Goal: Task Accomplishment & Management: Use online tool/utility

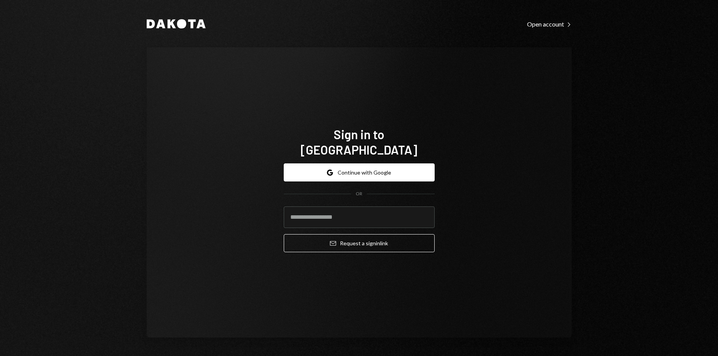
type input "**********"
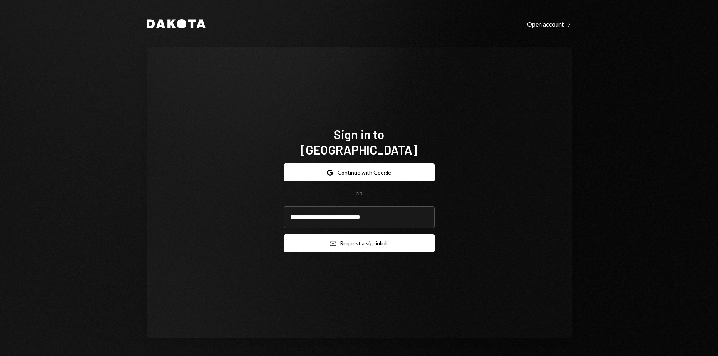
click at [368, 239] on button "Email Request a sign in link" at bounding box center [359, 243] width 151 height 18
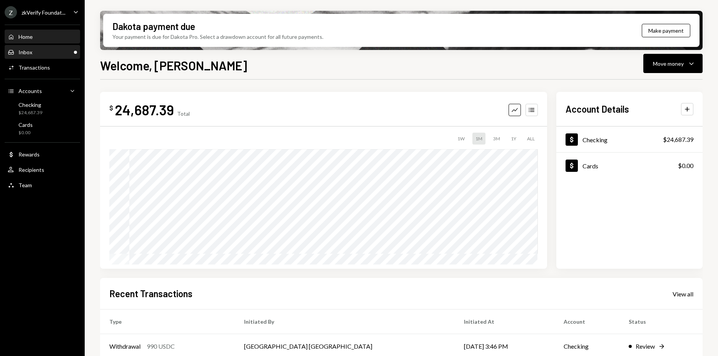
click at [47, 55] on div "Inbox Inbox" at bounding box center [42, 52] width 69 height 7
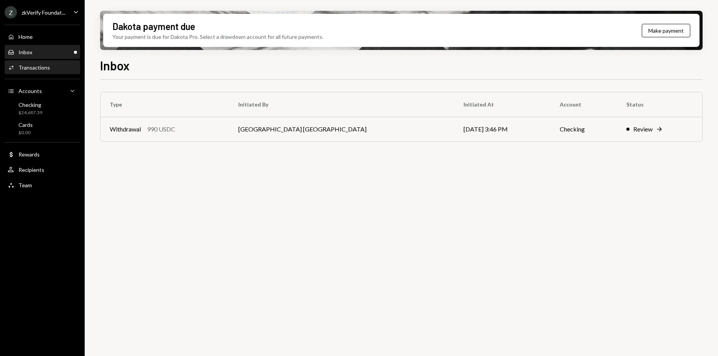
click at [40, 71] on div "Activities Transactions" at bounding box center [29, 67] width 42 height 7
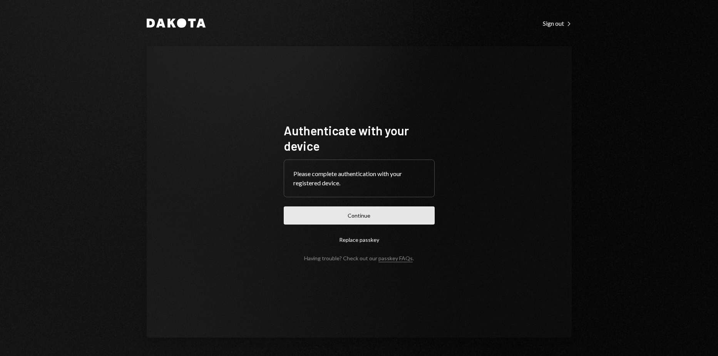
click at [308, 213] on button "Continue" at bounding box center [359, 216] width 151 height 18
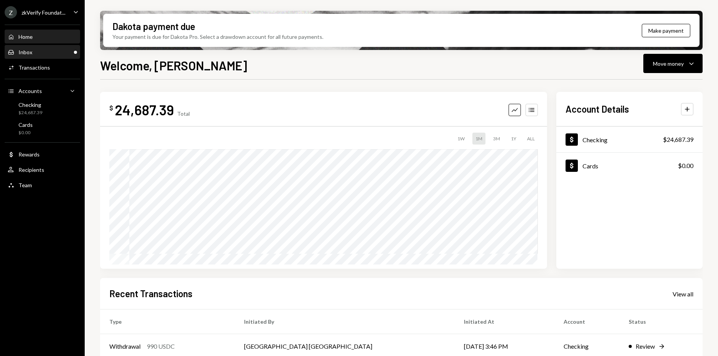
click at [50, 58] on div "Inbox Inbox" at bounding box center [42, 52] width 69 height 13
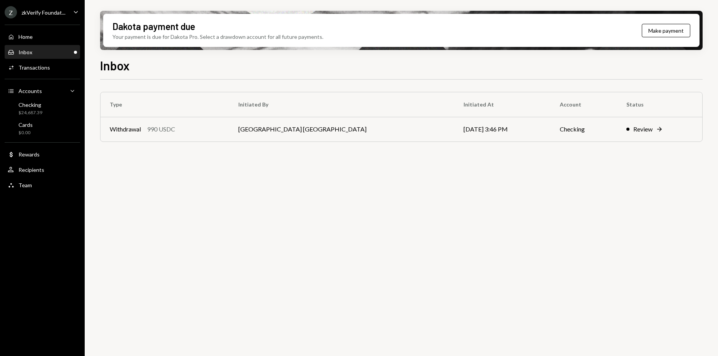
click at [55, 17] on div "Z zkVerify Foundat..." at bounding box center [35, 12] width 61 height 12
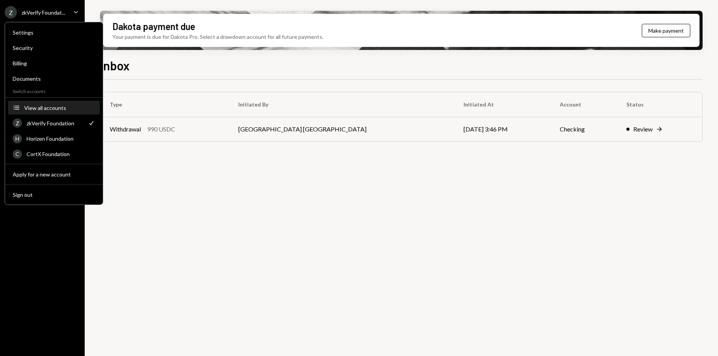
click at [44, 104] on button "Accounts View all accounts" at bounding box center [54, 108] width 92 height 14
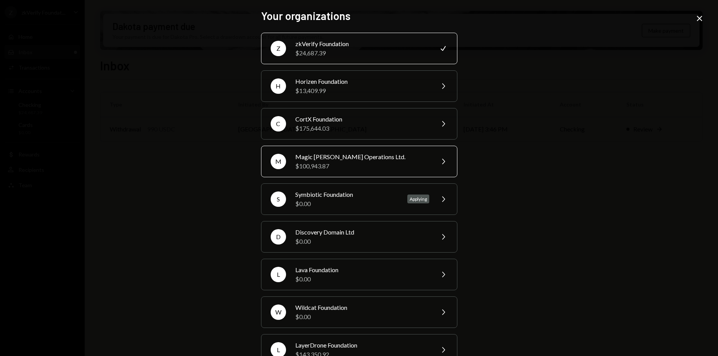
click at [336, 173] on div "M Magic [PERSON_NAME] Operations Ltd. $100,943.87 Chevron Right" at bounding box center [359, 162] width 196 height 32
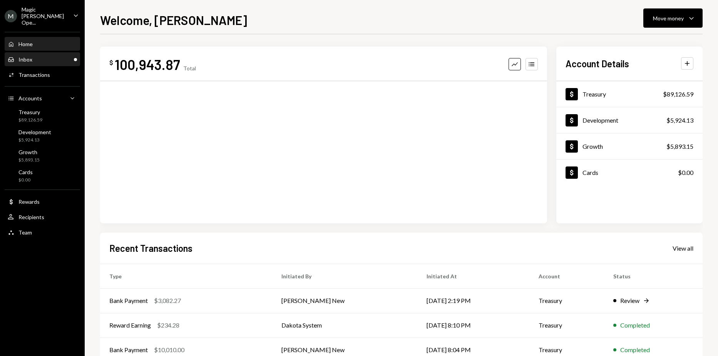
click at [49, 56] on div "Inbox Inbox" at bounding box center [42, 59] width 69 height 7
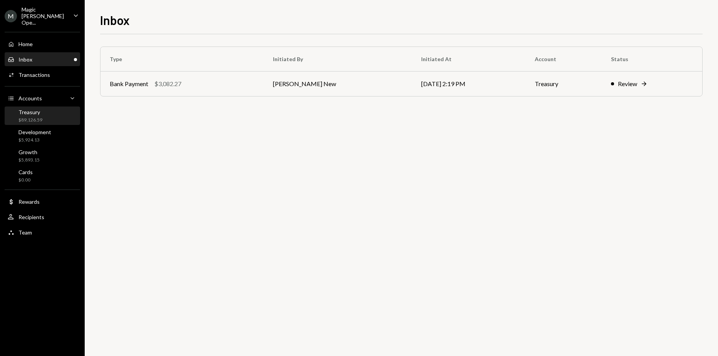
click at [38, 117] on div "$89,126.59" at bounding box center [30, 120] width 24 height 7
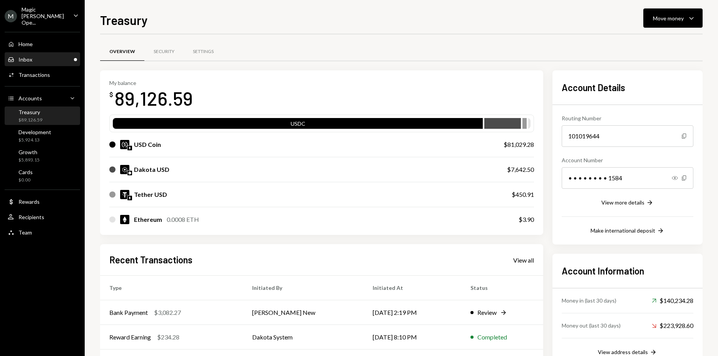
click at [43, 58] on div "Inbox Inbox" at bounding box center [42, 59] width 69 height 13
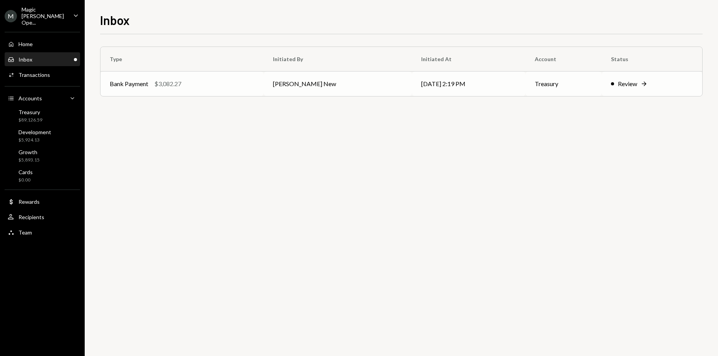
click at [217, 89] on td "Bank Payment $3,082.27" at bounding box center [181, 84] width 163 height 25
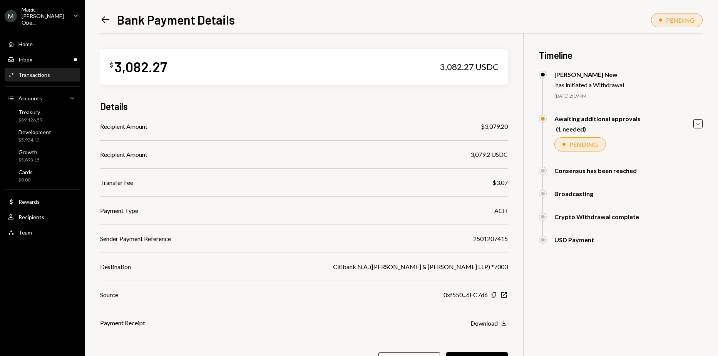
scroll to position [39, 0]
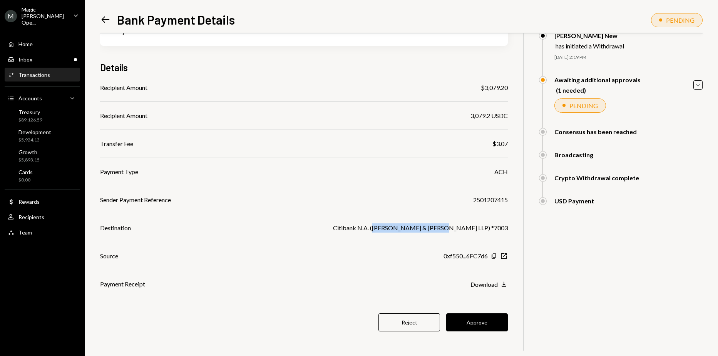
drag, startPoint x: 428, startPoint y: 227, endPoint x: 490, endPoint y: 231, distance: 62.1
click at [490, 231] on div "Citibank N.A. ([PERSON_NAME] & [PERSON_NAME] LLP) *7003" at bounding box center [420, 228] width 175 height 9
drag, startPoint x: 490, startPoint y: 231, endPoint x: 499, endPoint y: 231, distance: 8.1
click at [499, 231] on div "Citibank N.A. ([PERSON_NAME] & [PERSON_NAME] LLP) *7003" at bounding box center [420, 228] width 175 height 9
click at [504, 288] on icon "Download" at bounding box center [504, 285] width 8 height 8
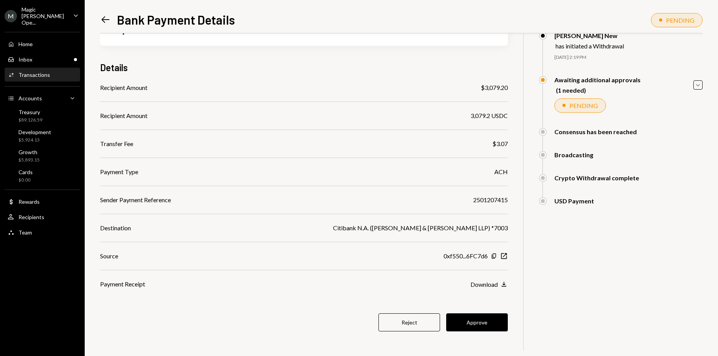
drag, startPoint x: 491, startPoint y: 320, endPoint x: 333, endPoint y: 203, distance: 196.4
click at [333, 204] on div "$ 3,082.27 3,082.27 USDC Details Recipient Amount $3,079.20 Recipient Amount 3,…" at bounding box center [304, 176] width 408 height 362
click at [464, 326] on button "Approve" at bounding box center [477, 323] width 62 height 18
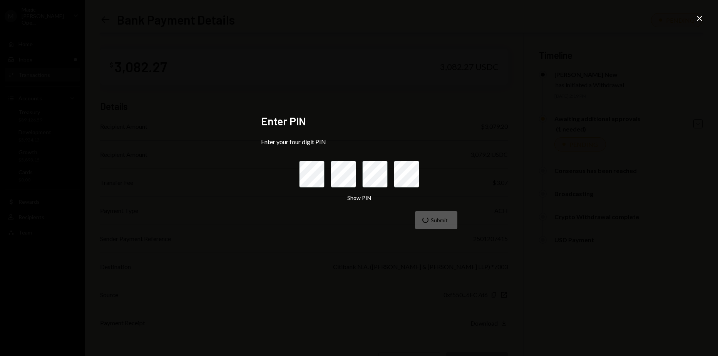
scroll to position [39, 0]
click at [699, 18] on icon at bounding box center [699, 18] width 5 height 5
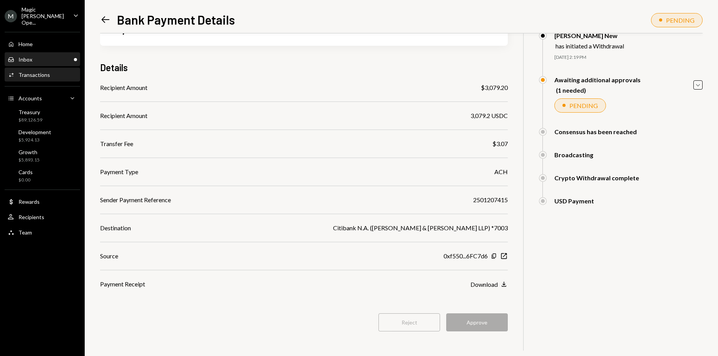
click at [35, 52] on link "Inbox Inbox" at bounding box center [42, 59] width 75 height 14
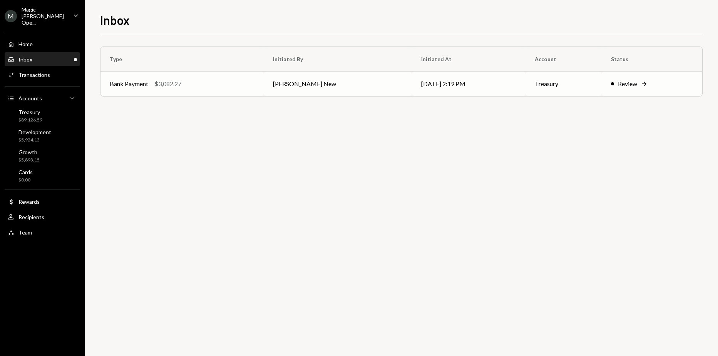
click at [213, 85] on div "Bank Payment $3,082.27" at bounding box center [182, 83] width 145 height 9
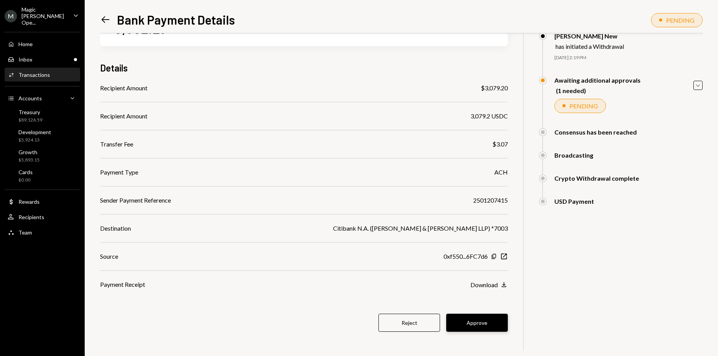
scroll to position [39, 0]
click at [479, 319] on button "Approve" at bounding box center [477, 323] width 62 height 18
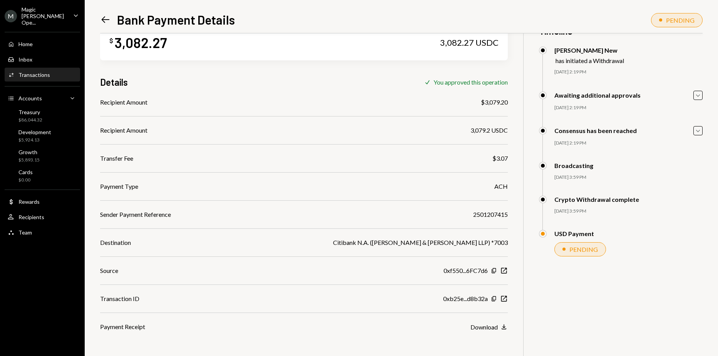
scroll to position [33, 0]
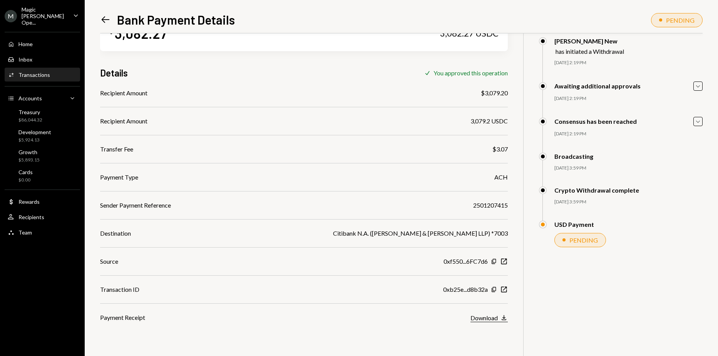
click at [495, 323] on button "Download Download" at bounding box center [488, 318] width 37 height 8
click at [609, 300] on div "$ 3,082.27 3,082.27 USDC Details Check You approved this operation Recipient Am…" at bounding box center [401, 178] width 603 height 356
click at [48, 109] on div "Treasury $86,044.32" at bounding box center [42, 116] width 69 height 15
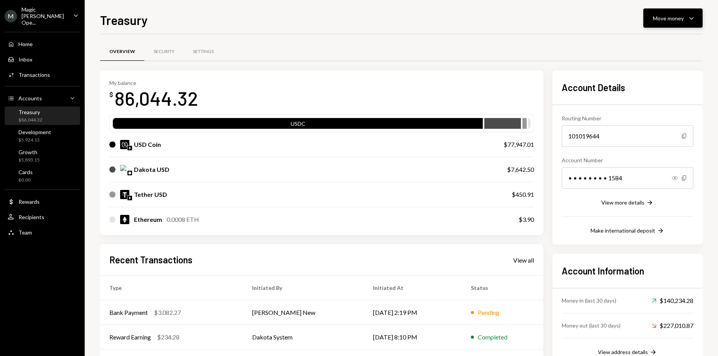
click at [651, 23] on button "Move money Caret Down" at bounding box center [672, 17] width 59 height 19
click at [649, 40] on div "Send" at bounding box center [667, 41] width 56 height 8
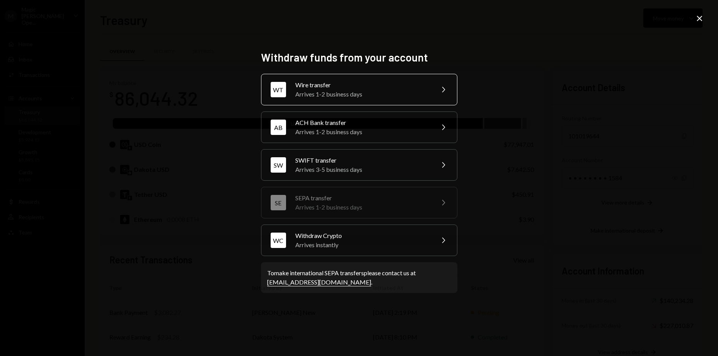
click at [379, 90] on div "Arrives 1-2 business days" at bounding box center [362, 94] width 134 height 9
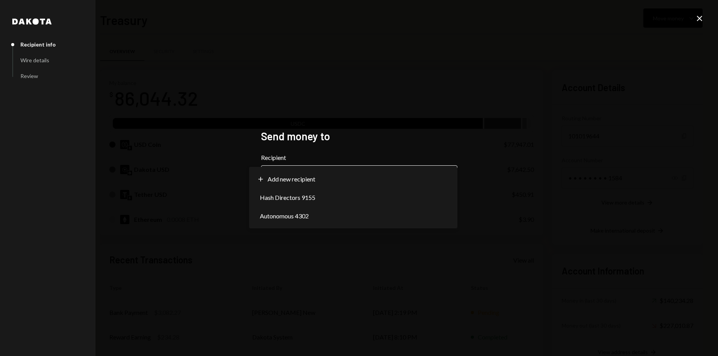
click at [345, 168] on body "M Magic Newton Ope... Caret Down Home Home Inbox Inbox Activities Transactions …" at bounding box center [359, 178] width 718 height 356
click at [329, 154] on label "Recipient" at bounding box center [359, 157] width 196 height 9
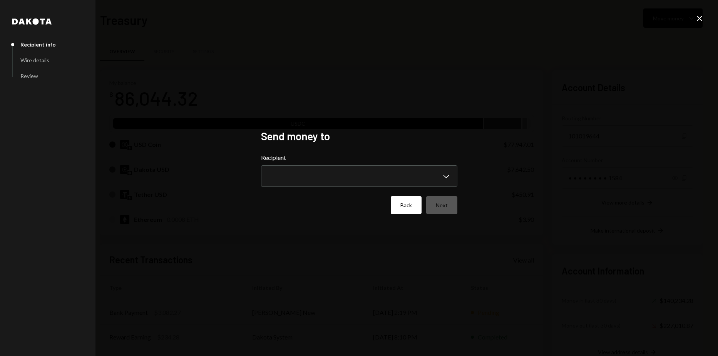
click at [396, 201] on button "Back" at bounding box center [406, 205] width 31 height 18
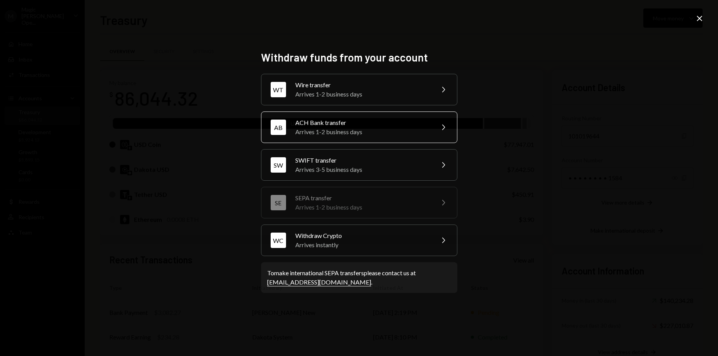
click at [335, 125] on div "ACH Bank transfer" at bounding box center [362, 122] width 134 height 9
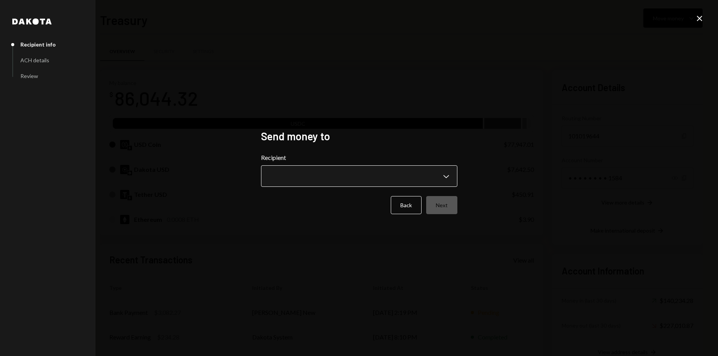
click at [320, 167] on body "M Magic Newton Ope... Caret Down Home Home Inbox Inbox Activities Transactions …" at bounding box center [359, 178] width 718 height 356
click at [507, 100] on div "**********" at bounding box center [359, 178] width 718 height 356
click at [423, 201] on div "Back Next" at bounding box center [359, 205] width 196 height 18
click at [417, 201] on button "Back" at bounding box center [406, 205] width 31 height 18
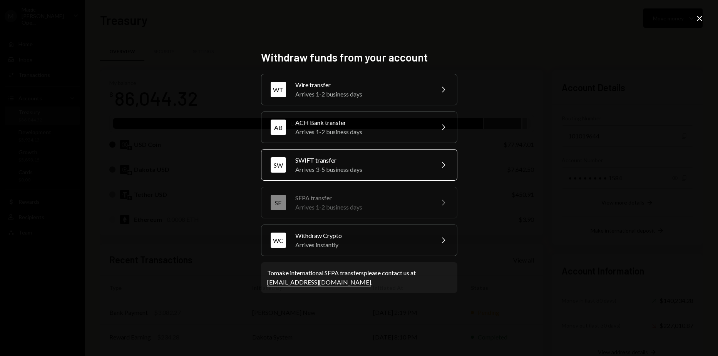
click at [383, 161] on div "SWIFT transfer" at bounding box center [362, 160] width 134 height 9
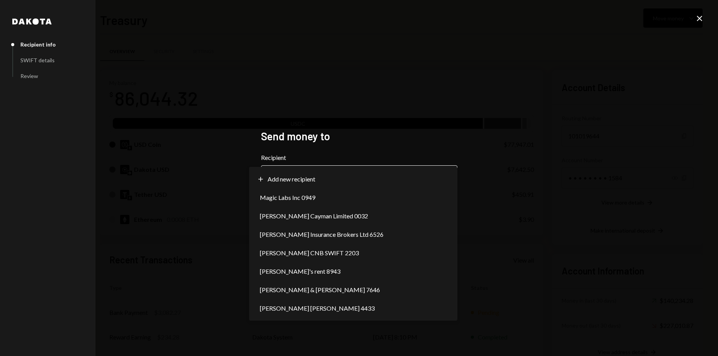
click at [383, 171] on body "M Magic Newton Ope... Caret Down Home Home Inbox Inbox Activities Transactions …" at bounding box center [359, 178] width 718 height 356
click at [568, 194] on div "**********" at bounding box center [359, 178] width 718 height 356
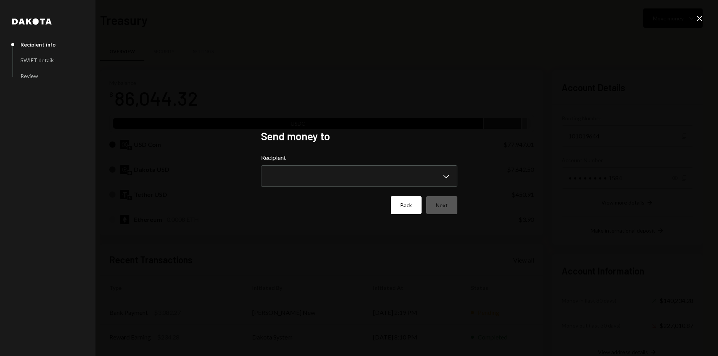
click at [410, 196] on button "Back" at bounding box center [406, 205] width 31 height 18
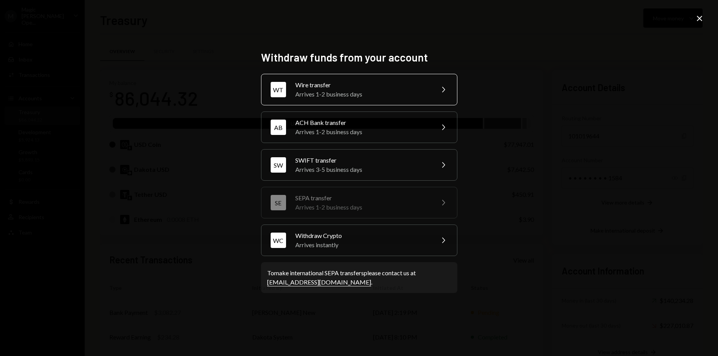
click at [375, 95] on div "Arrives 1-2 business days" at bounding box center [362, 94] width 134 height 9
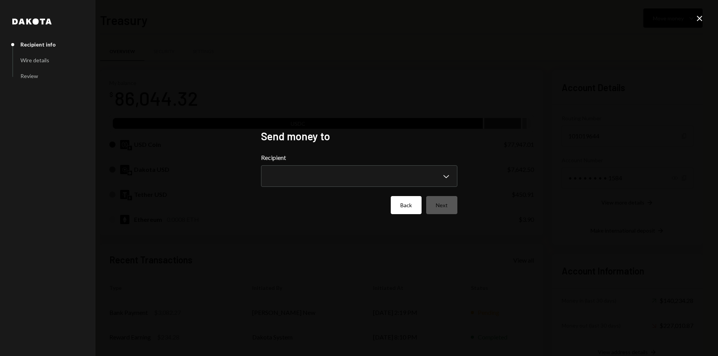
click at [415, 206] on button "Back" at bounding box center [406, 205] width 31 height 18
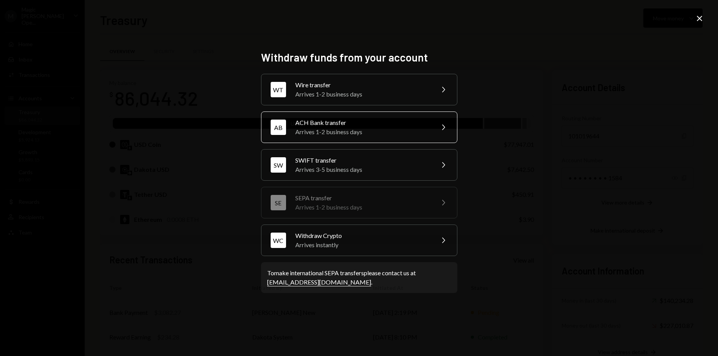
click at [366, 126] on div "ACH Bank transfer" at bounding box center [362, 122] width 134 height 9
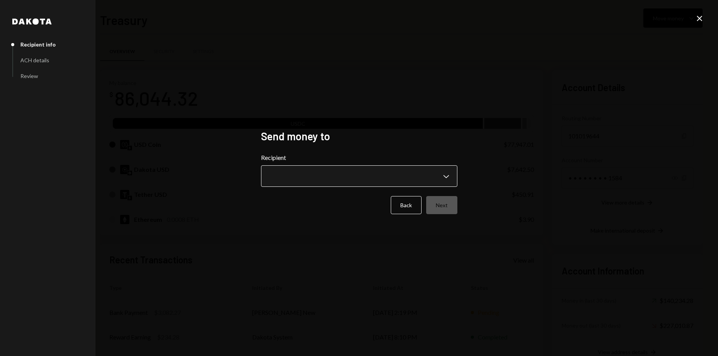
click at [343, 176] on body "M Magic Newton Ope... Caret Down Home Home Inbox Inbox Activities Transactions …" at bounding box center [359, 178] width 718 height 356
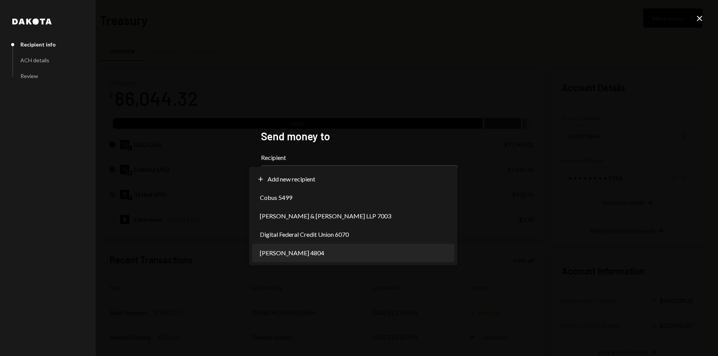
select select "**********"
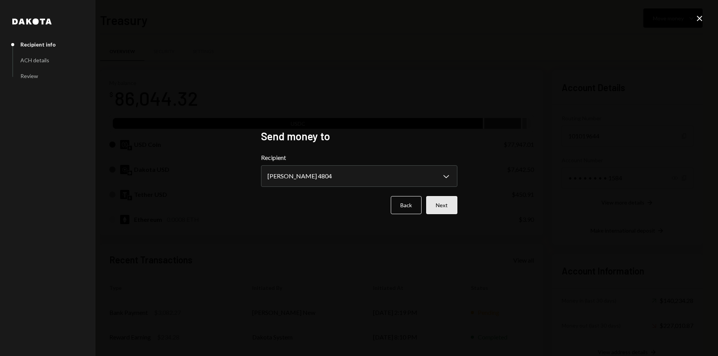
click at [448, 197] on button "Next" at bounding box center [441, 205] width 31 height 18
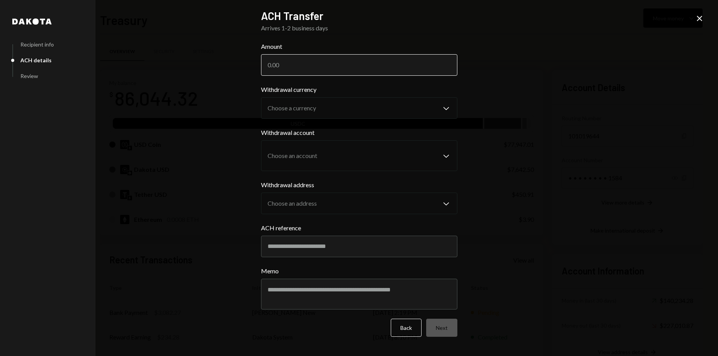
click at [358, 68] on input "Amount" at bounding box center [359, 65] width 196 height 22
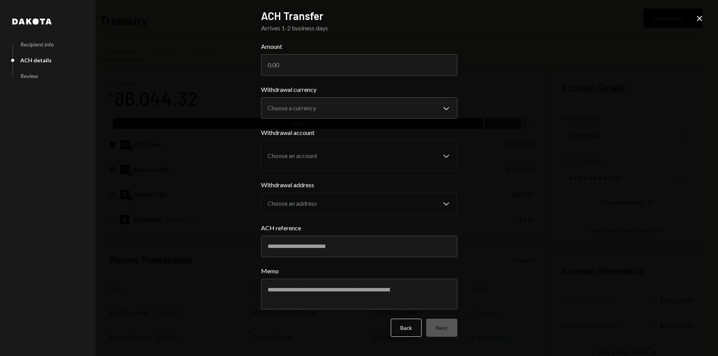
click at [636, 229] on div "**********" at bounding box center [359, 178] width 718 height 356
click at [322, 72] on input "Amount" at bounding box center [359, 65] width 196 height 22
paste input "22350.92"
type input "22350.92"
click at [328, 106] on body "M Magic Newton Ope... Caret Down Home Home Inbox Inbox Activities Transactions …" at bounding box center [359, 178] width 718 height 356
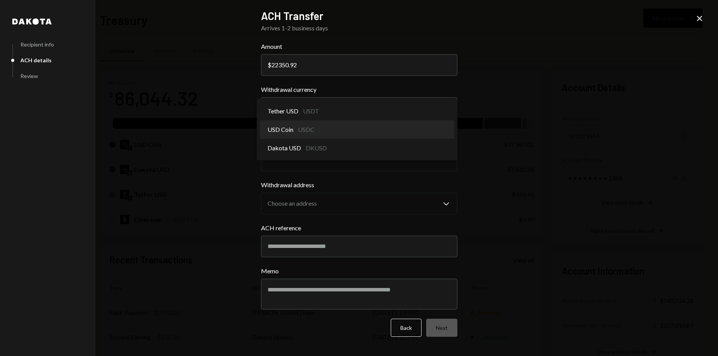
select select "****"
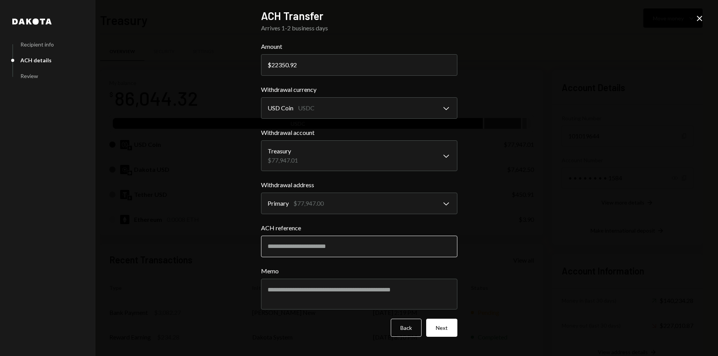
click at [342, 249] on input "ACH reference" at bounding box center [359, 247] width 196 height 22
type input "********"
click at [437, 328] on button "Next" at bounding box center [441, 328] width 31 height 18
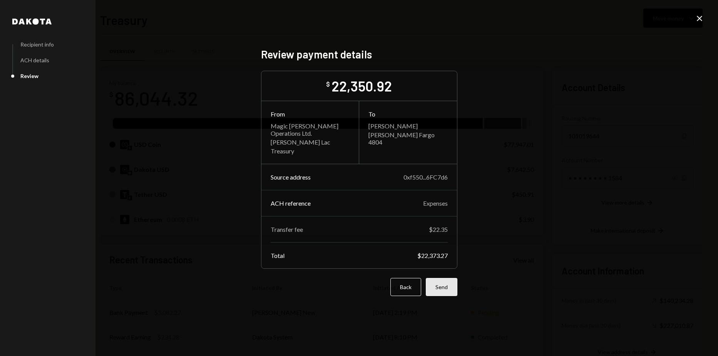
click at [444, 284] on button "Send" at bounding box center [442, 287] width 32 height 18
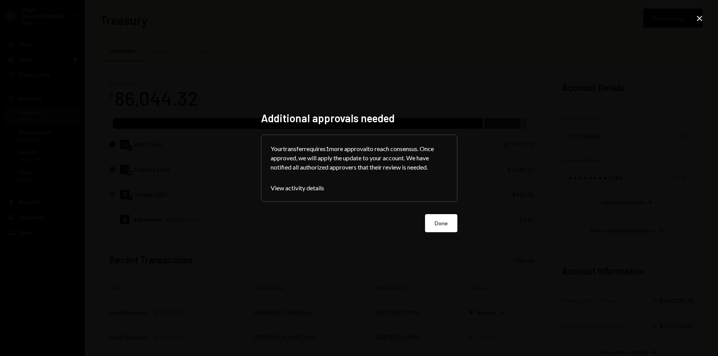
click at [439, 213] on form "Your transfer requires 1 more approval to reach consensus. Once approved, we wi…" at bounding box center [359, 184] width 196 height 98
click at [442, 217] on button "Done" at bounding box center [441, 223] width 32 height 18
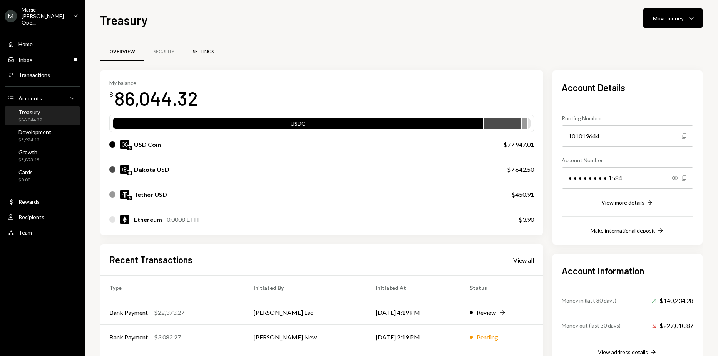
click at [219, 57] on div "Settings" at bounding box center [203, 52] width 39 height 18
